Goal: Information Seeking & Learning: Understand process/instructions

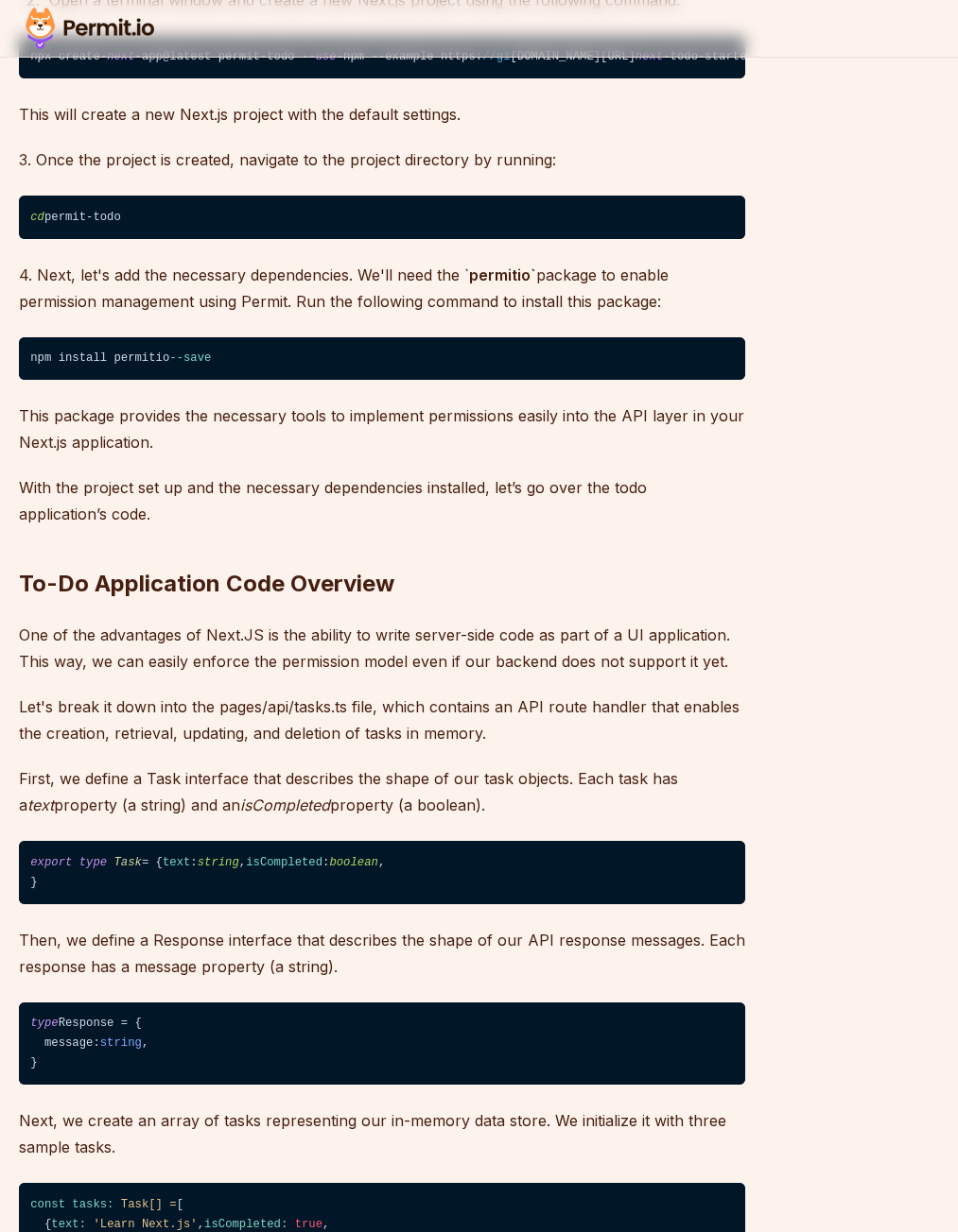
click at [388, 79] on code "npx create- next -app@latest permit-todo -- use -npm --example https: //gi [DOM…" at bounding box center [381, 58] width 726 height 44
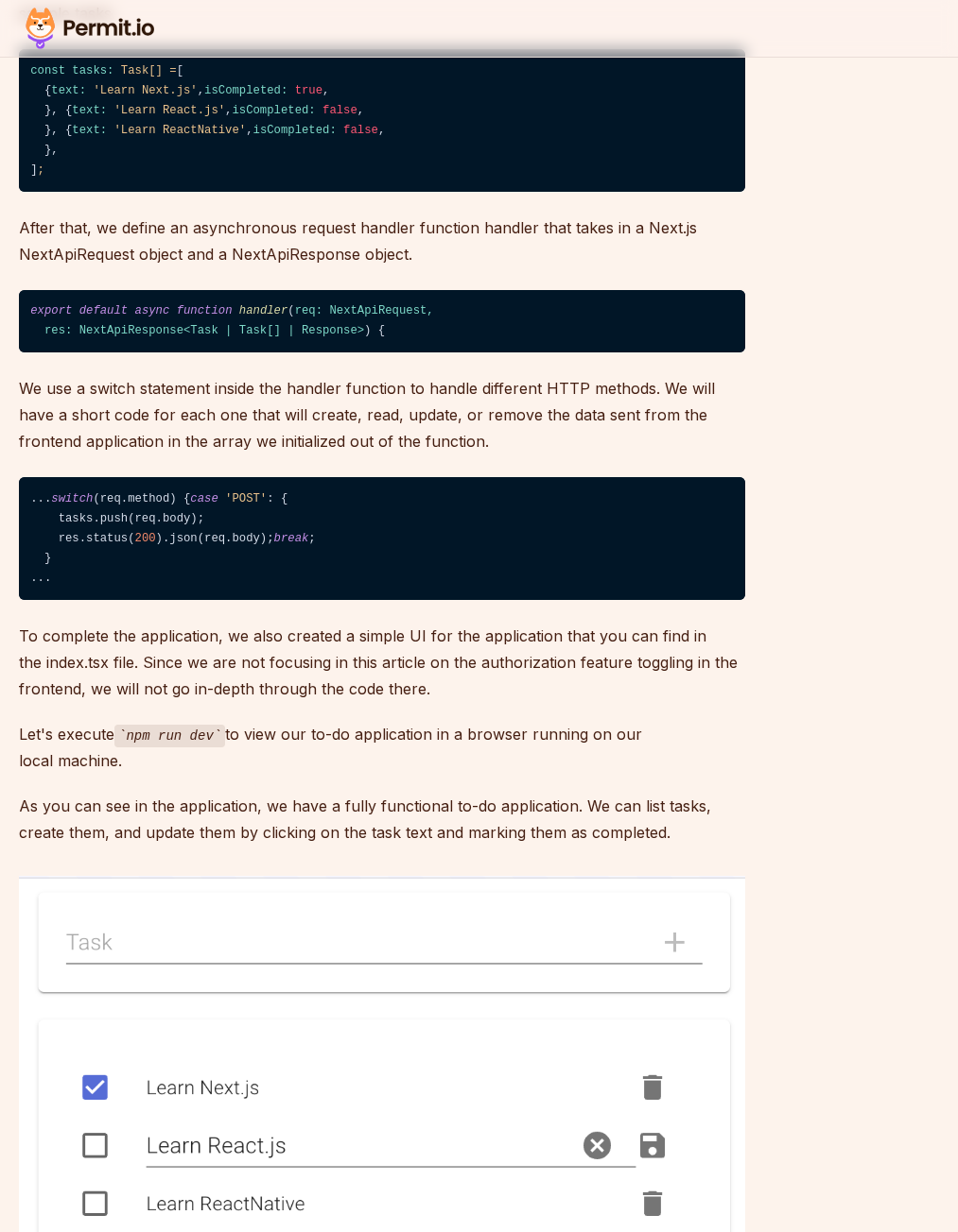
scroll to position [3137, 0]
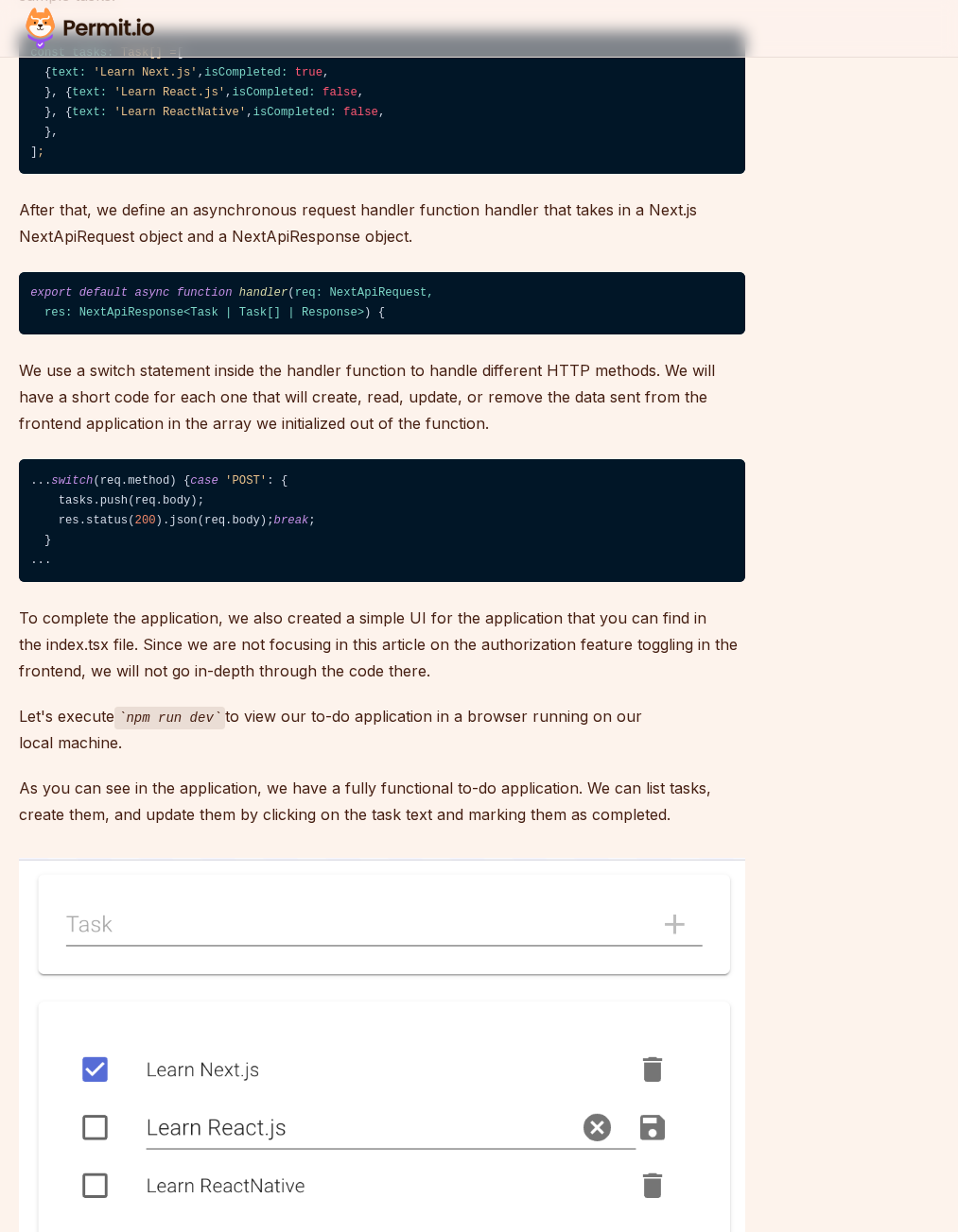
drag, startPoint x: 75, startPoint y: 407, endPoint x: 222, endPoint y: 631, distance: 267.9
click at [186, 174] on code "const tasks: Task[] = [ { text: 'Learn Next.js' , isCompleted: true , }, { text…" at bounding box center [381, 103] width 726 height 143
click at [503, 174] on code "const tasks: Task[] = [ { text: 'Learn Next.js' , isCompleted: true , }, { text…" at bounding box center [381, 103] width 726 height 143
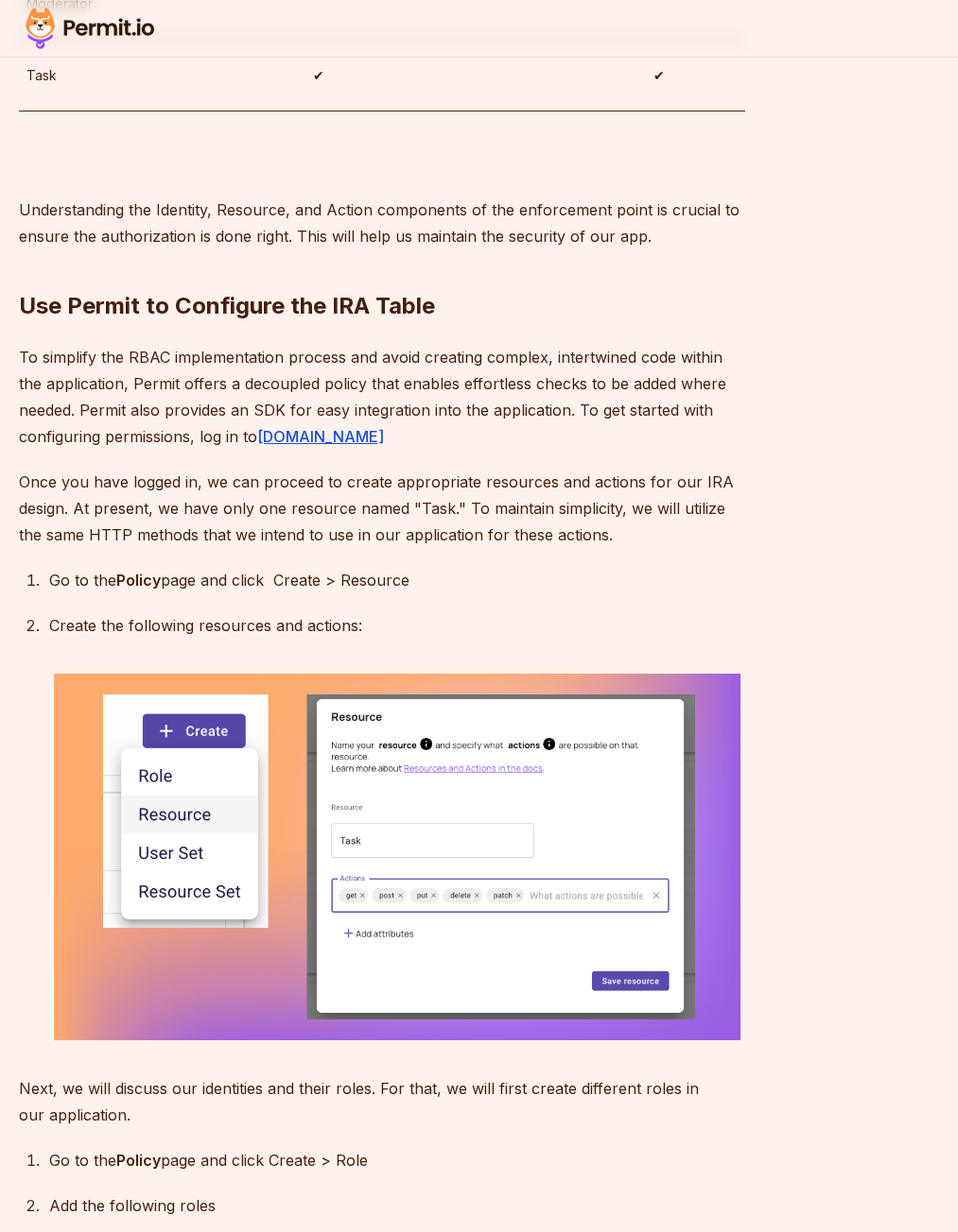
scroll to position [5404, 0]
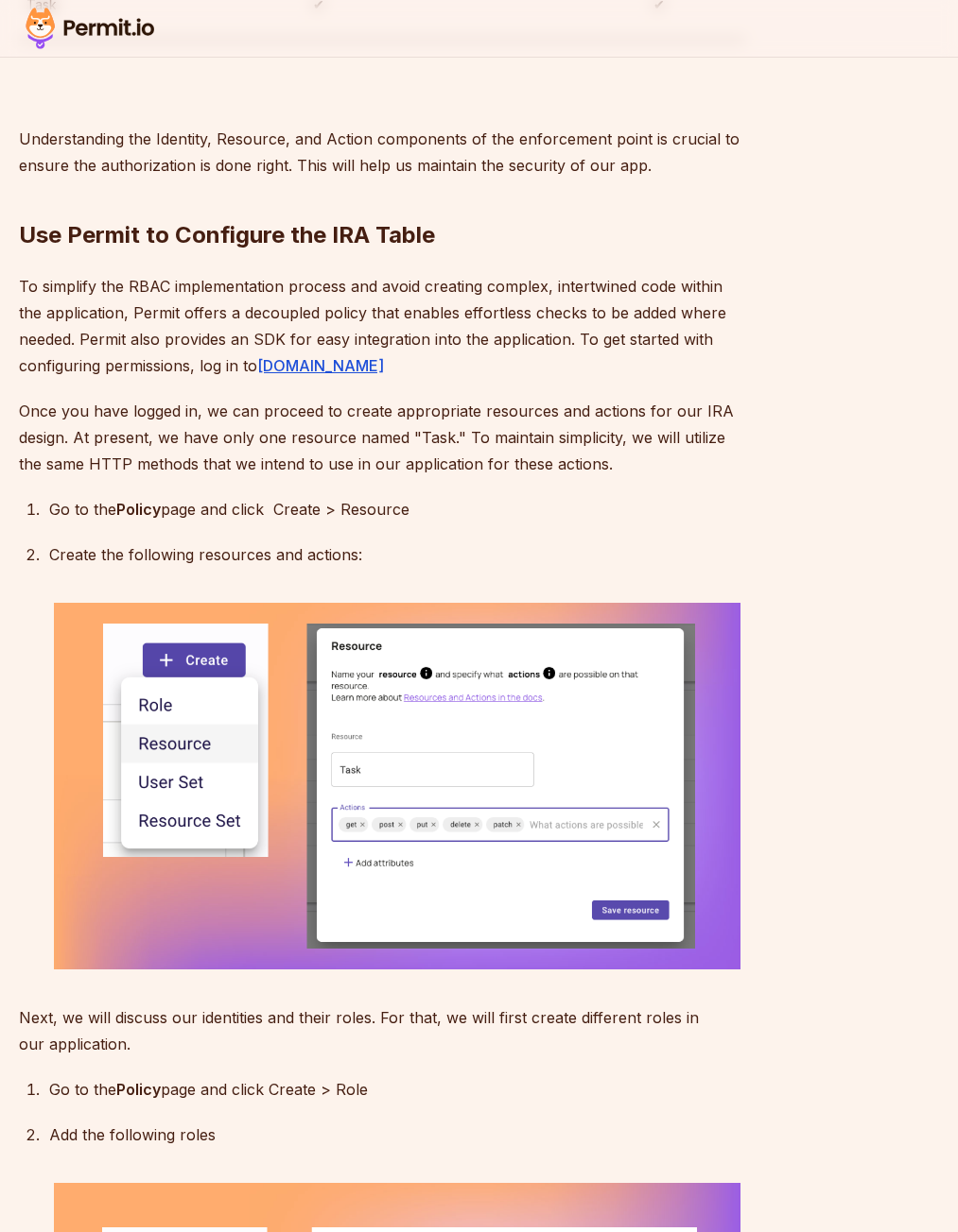
drag, startPoint x: 74, startPoint y: 336, endPoint x: 84, endPoint y: 332, distance: 10.8
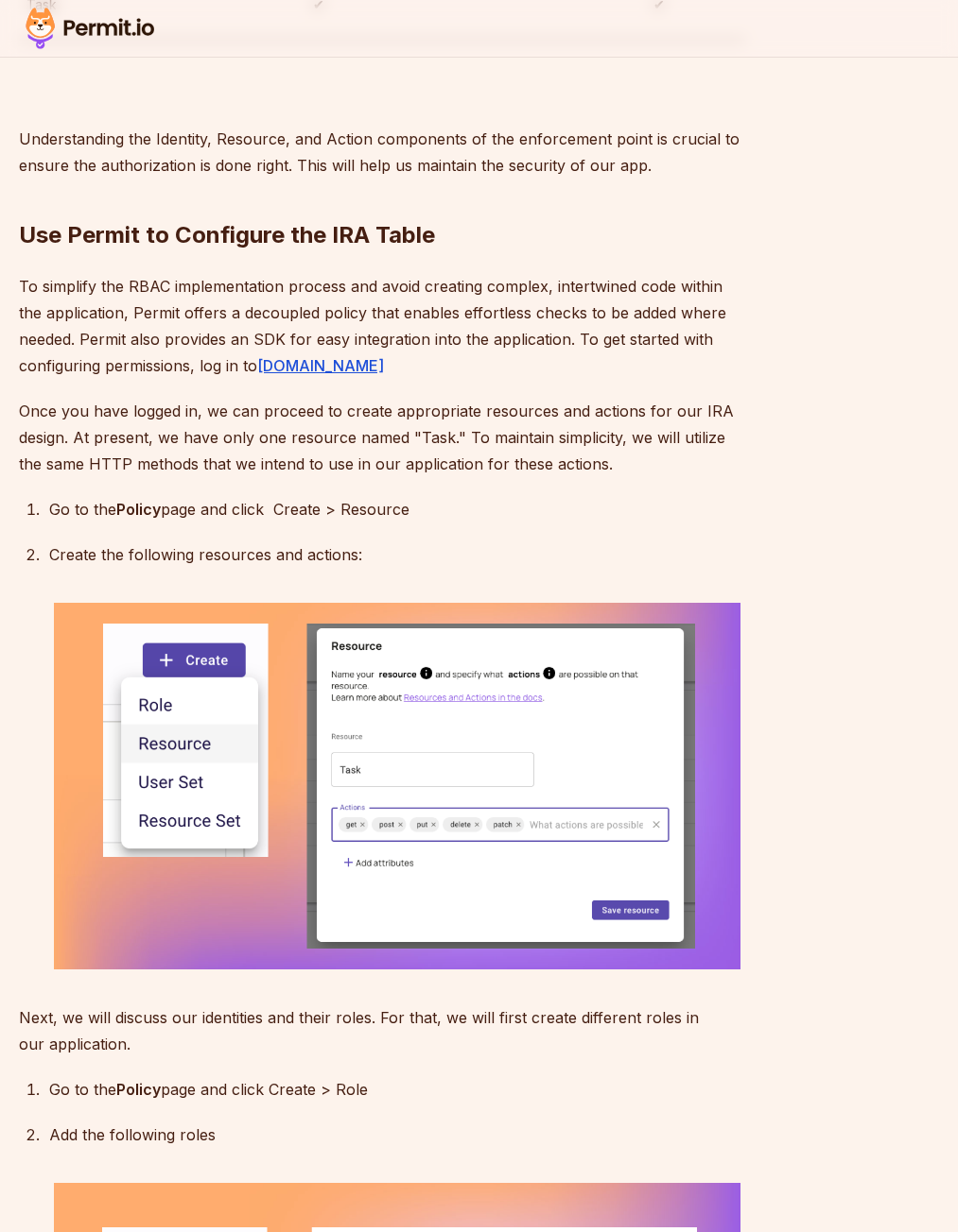
drag, startPoint x: 53, startPoint y: 408, endPoint x: 58, endPoint y: 391, distance: 17.7
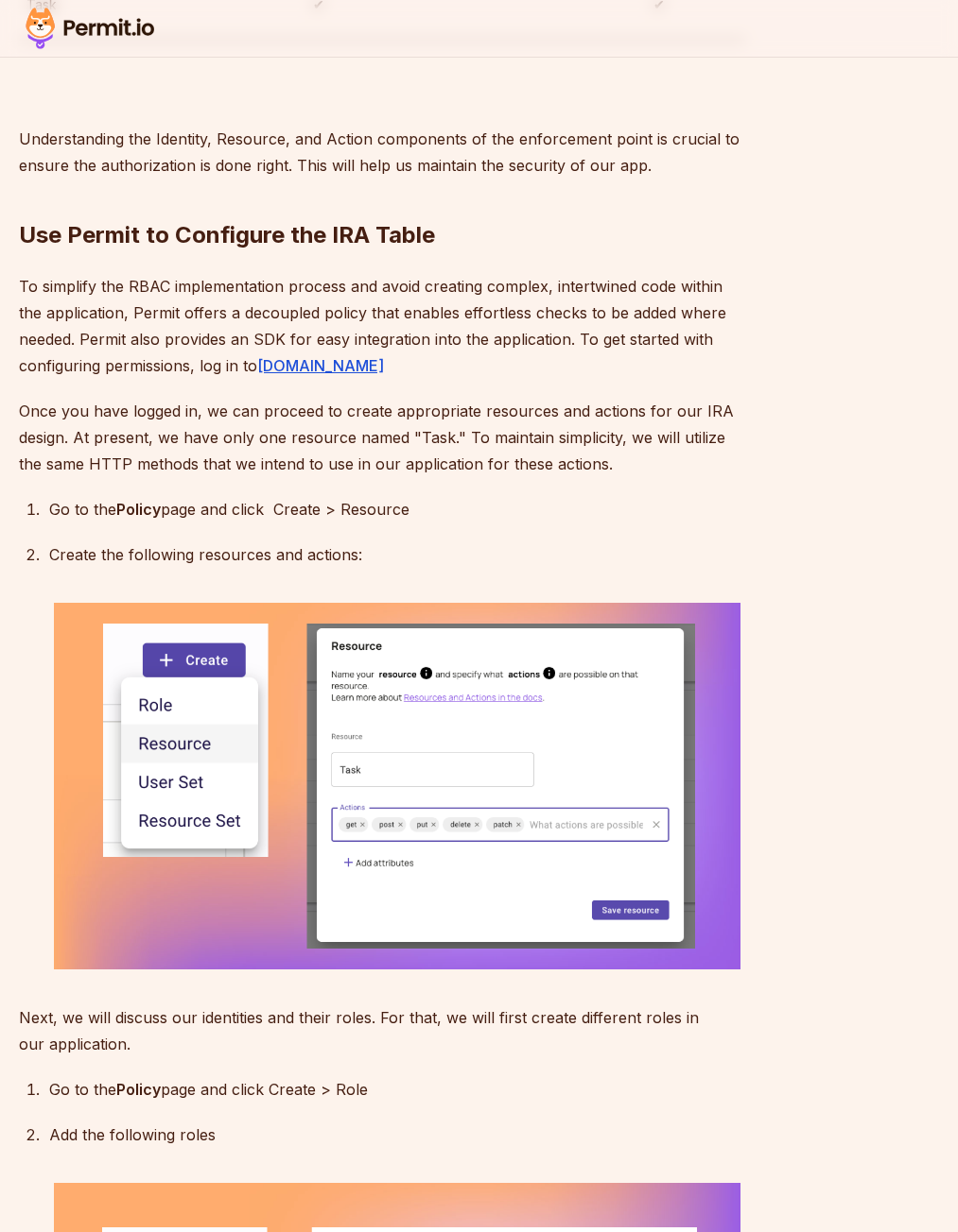
drag, startPoint x: 589, startPoint y: 386, endPoint x: 168, endPoint y: 324, distance: 425.5
drag, startPoint x: 164, startPoint y: 299, endPoint x: 147, endPoint y: 370, distance: 73.0
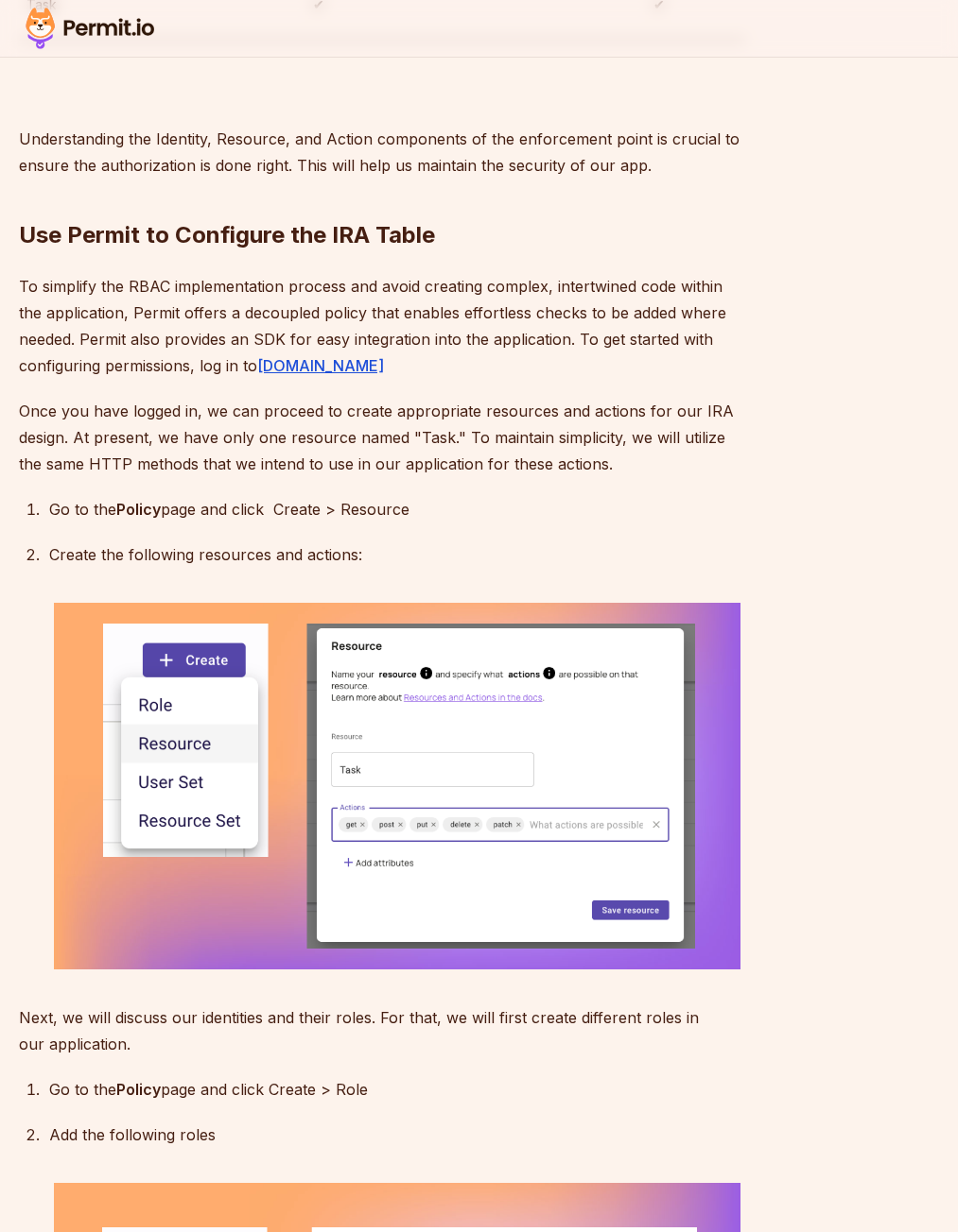
drag, startPoint x: 49, startPoint y: 517, endPoint x: 219, endPoint y: 518, distance: 170.0
drag, startPoint x: 243, startPoint y: 401, endPoint x: 230, endPoint y: 403, distance: 13.2
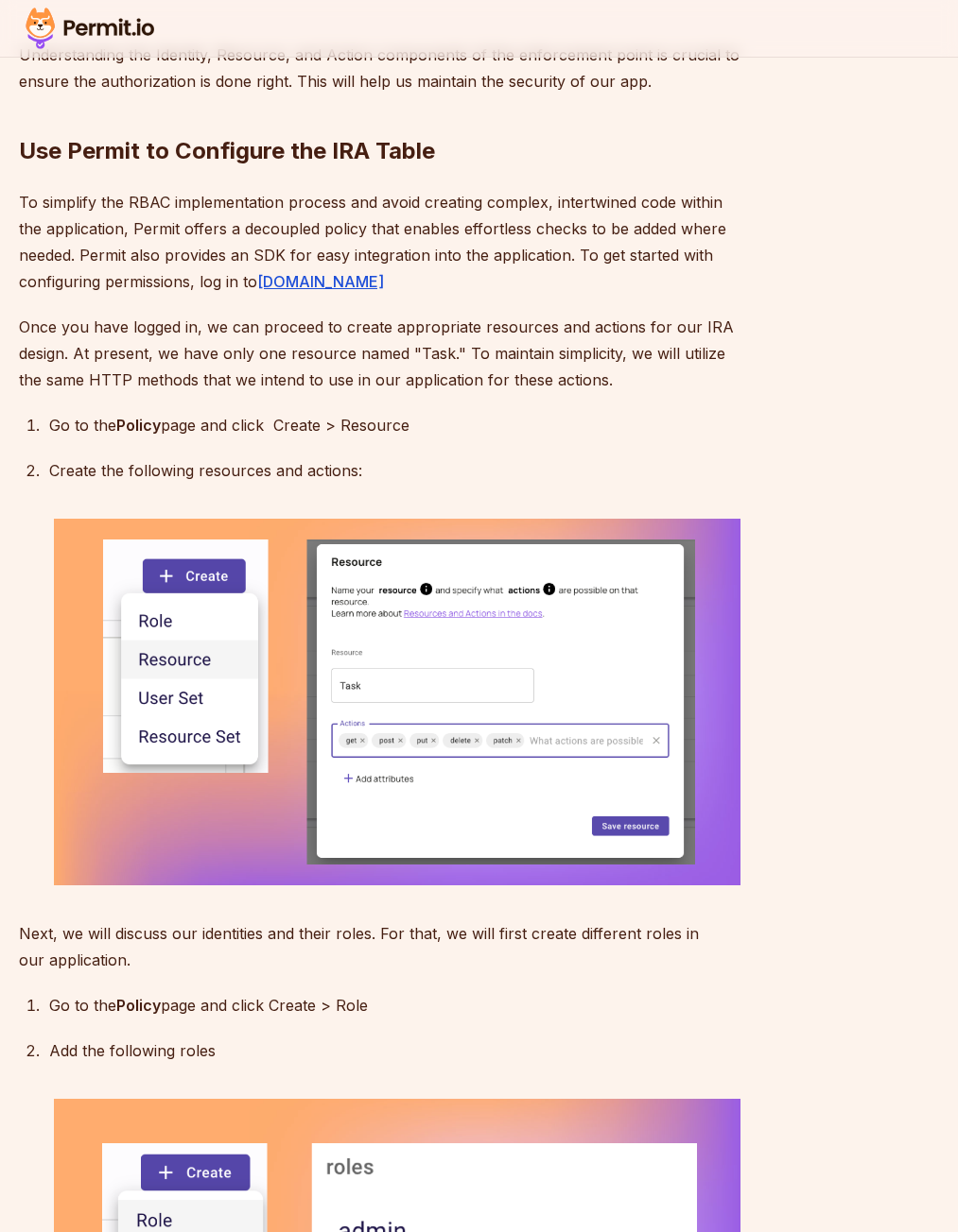
scroll to position [5499, 0]
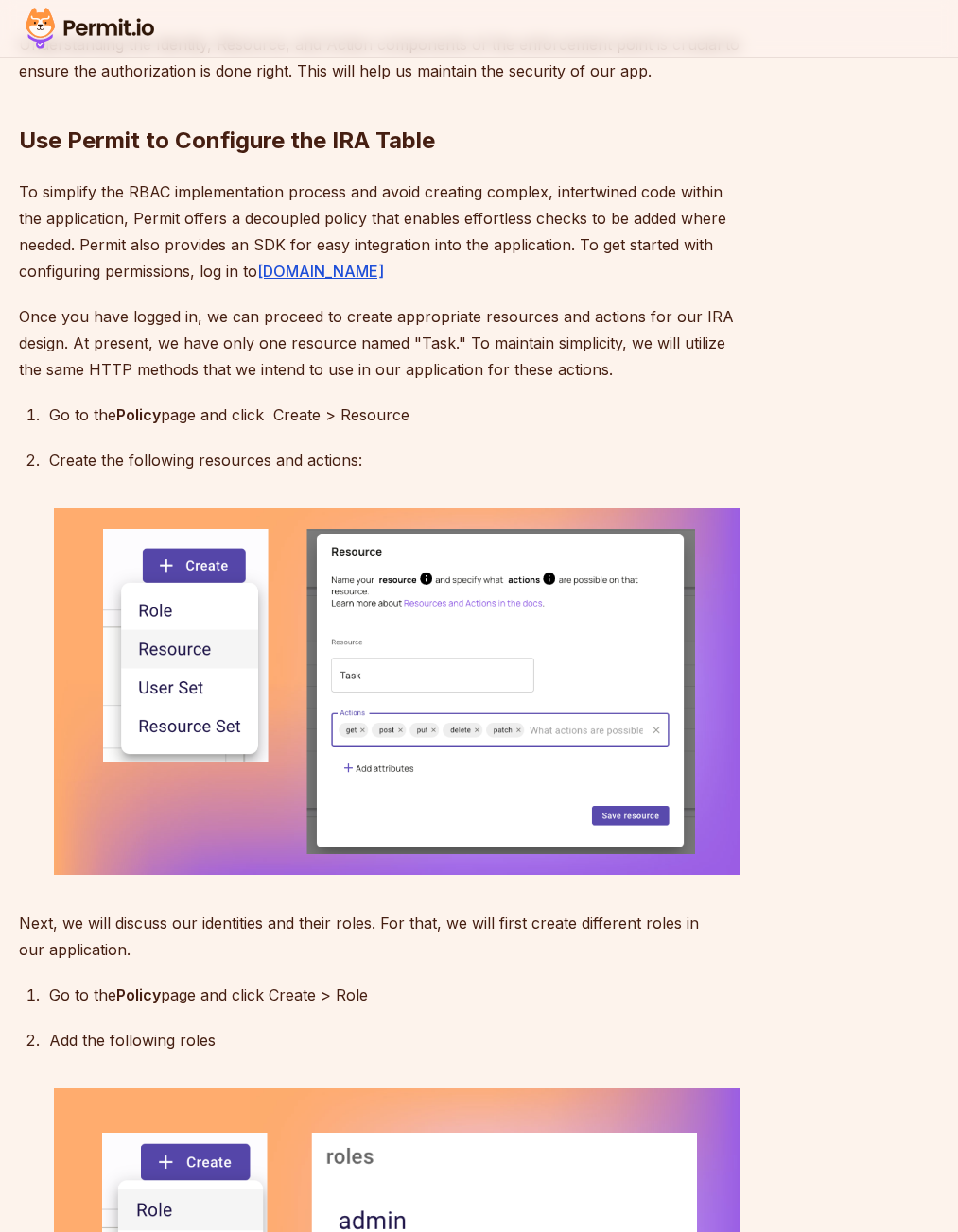
drag, startPoint x: 83, startPoint y: 234, endPoint x: 86, endPoint y: 223, distance: 11.4
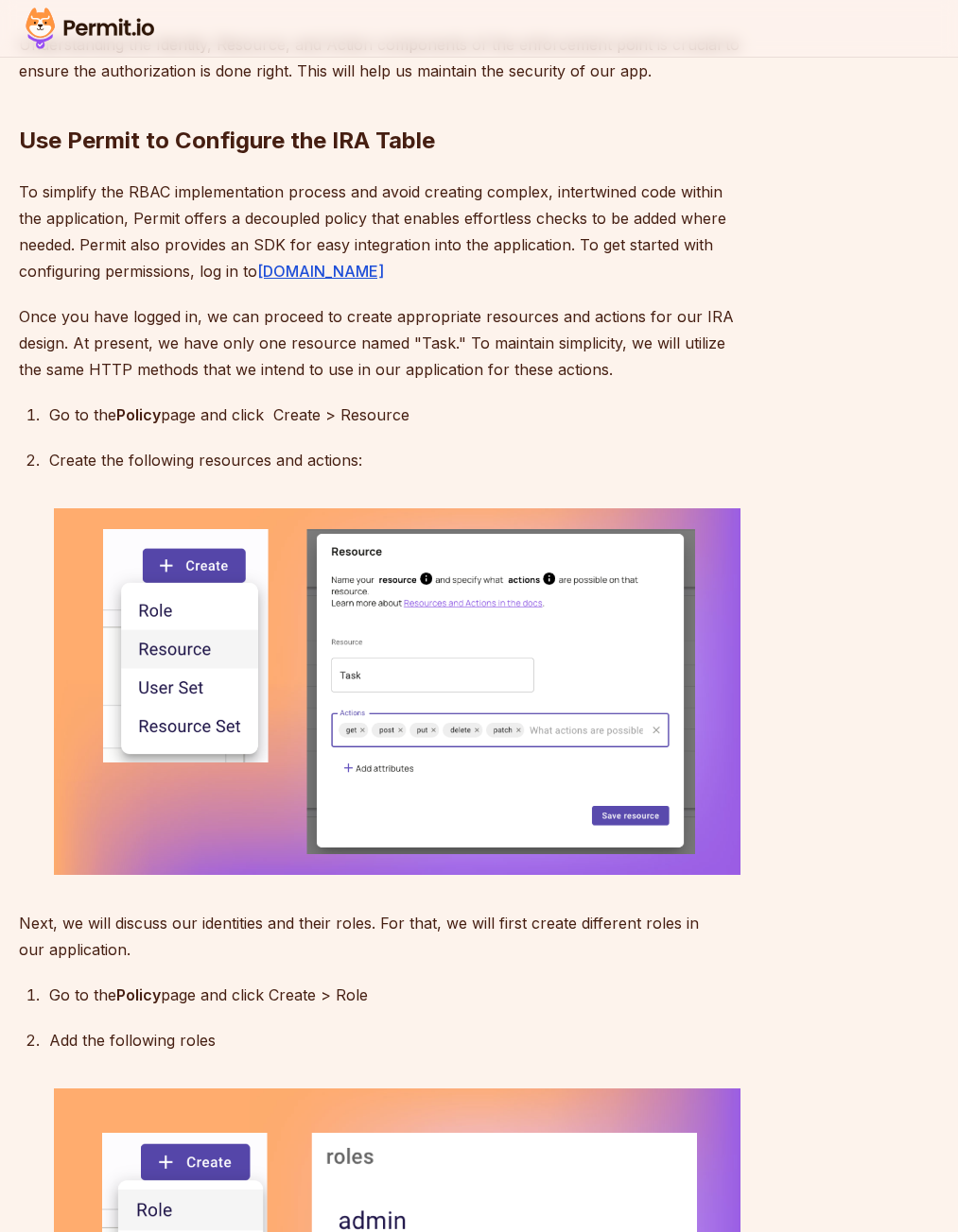
drag, startPoint x: 343, startPoint y: 275, endPoint x: 582, endPoint y: 299, distance: 240.2
drag, startPoint x: 17, startPoint y: 366, endPoint x: 44, endPoint y: 362, distance: 27.3
click at [22, 362] on section "Table of Contents Ensuring that users have the appropriate level of access to y…" at bounding box center [479, 830] width 958 height 10765
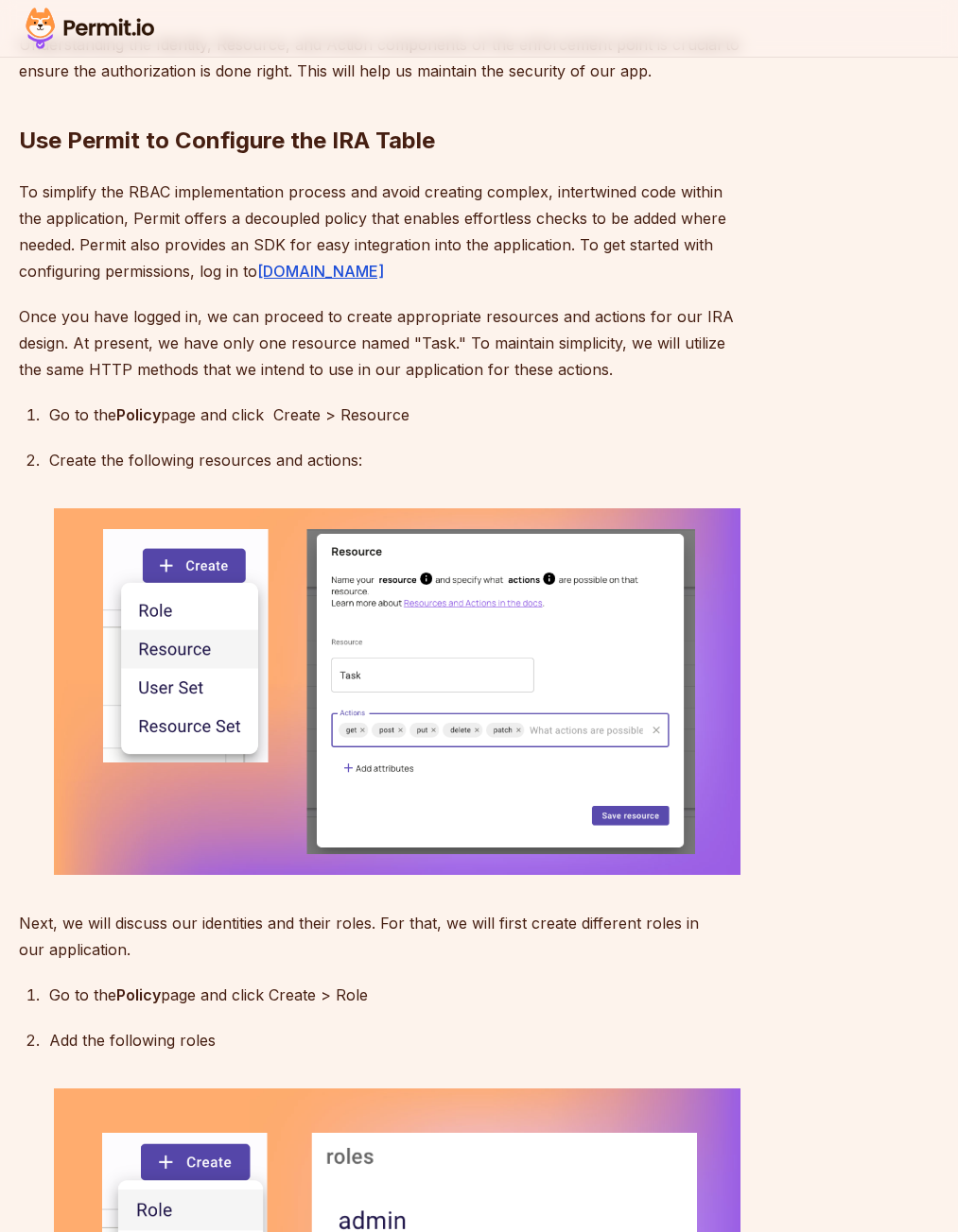
drag, startPoint x: 62, startPoint y: 362, endPoint x: 143, endPoint y: 364, distance: 81.0
drag, startPoint x: 570, startPoint y: 443, endPoint x: 581, endPoint y: 430, distance: 17.0
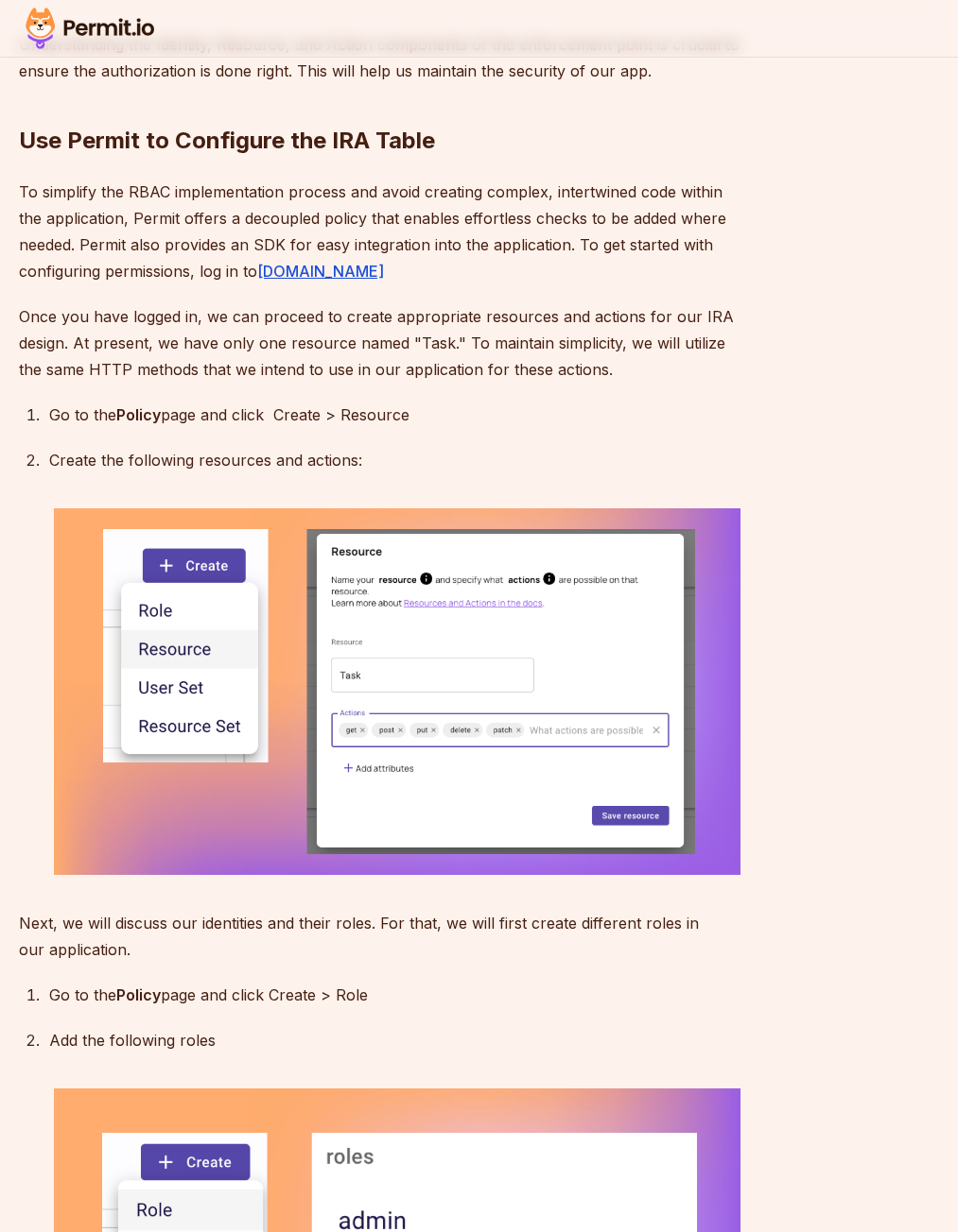
drag, startPoint x: 340, startPoint y: 572, endPoint x: 192, endPoint y: 563, distance: 148.3
drag, startPoint x: 573, startPoint y: 577, endPoint x: 576, endPoint y: 564, distance: 13.3
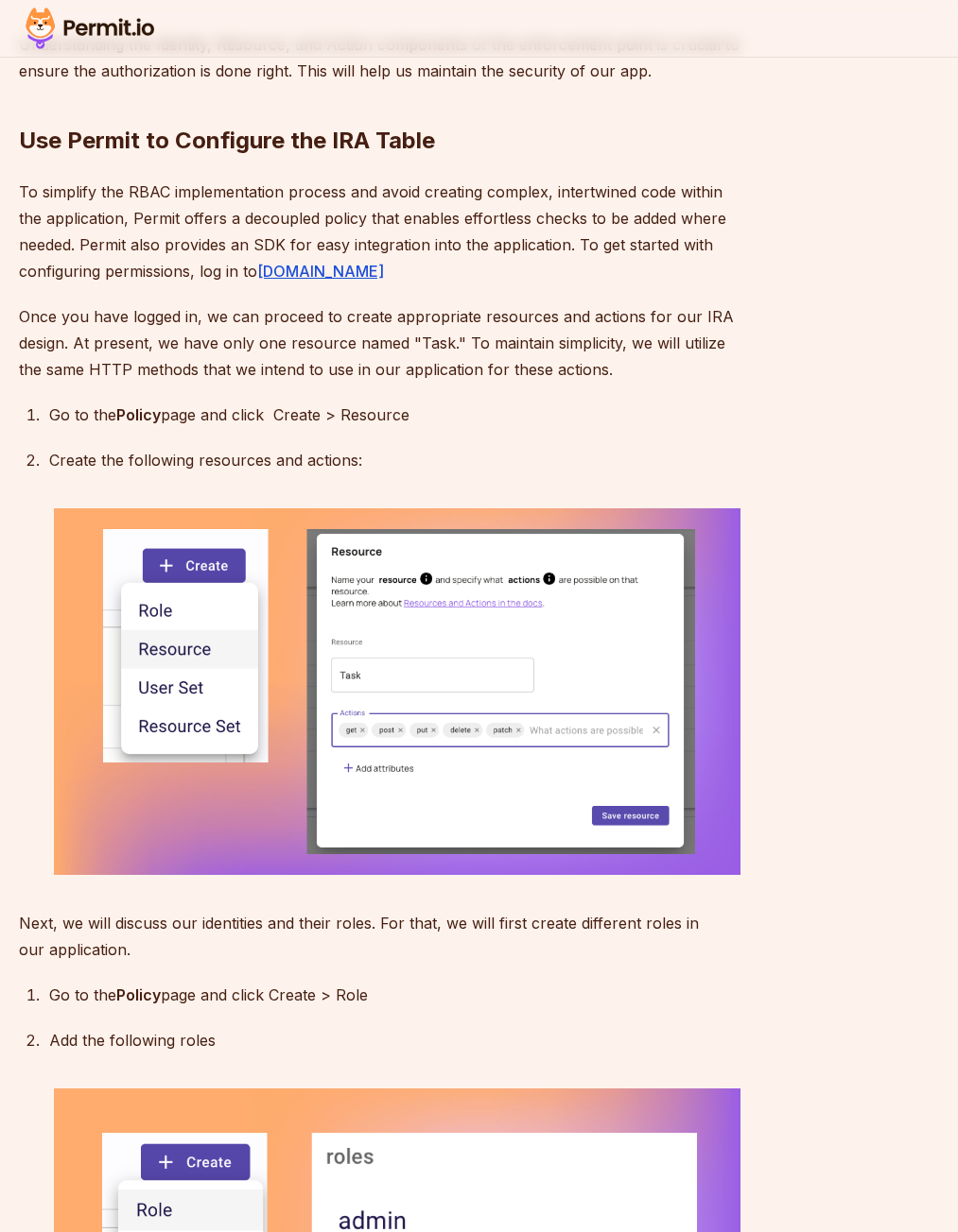
drag, startPoint x: 575, startPoint y: 573, endPoint x: 623, endPoint y: 579, distance: 48.4
click at [534, 641] on div "Ensuring that users have the appropriate level of access to your Next.js applic…" at bounding box center [381, 250] width 726 height 9408
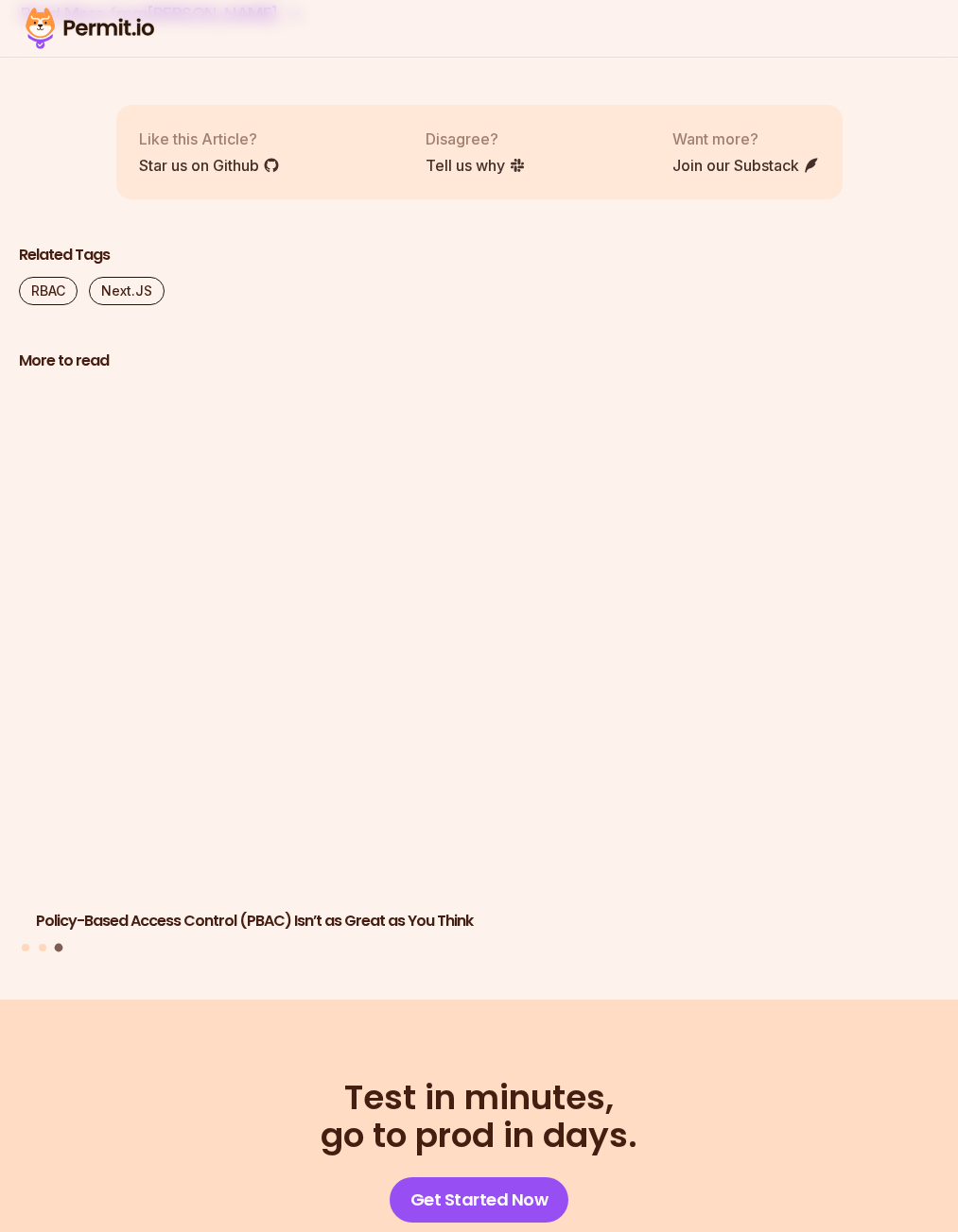
scroll to position [10697, 0]
